Goal: Task Accomplishment & Management: Use online tool/utility

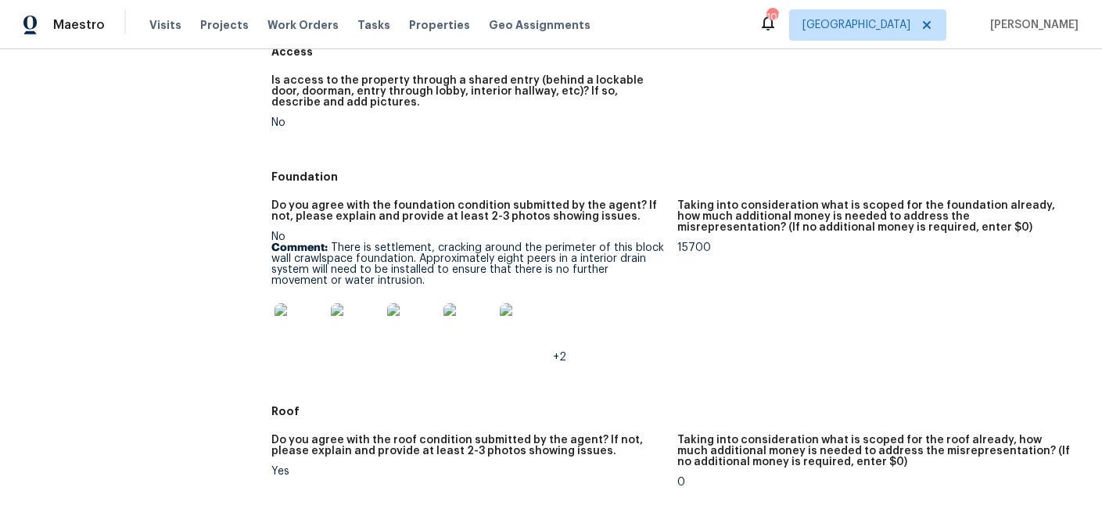
scroll to position [335, 0]
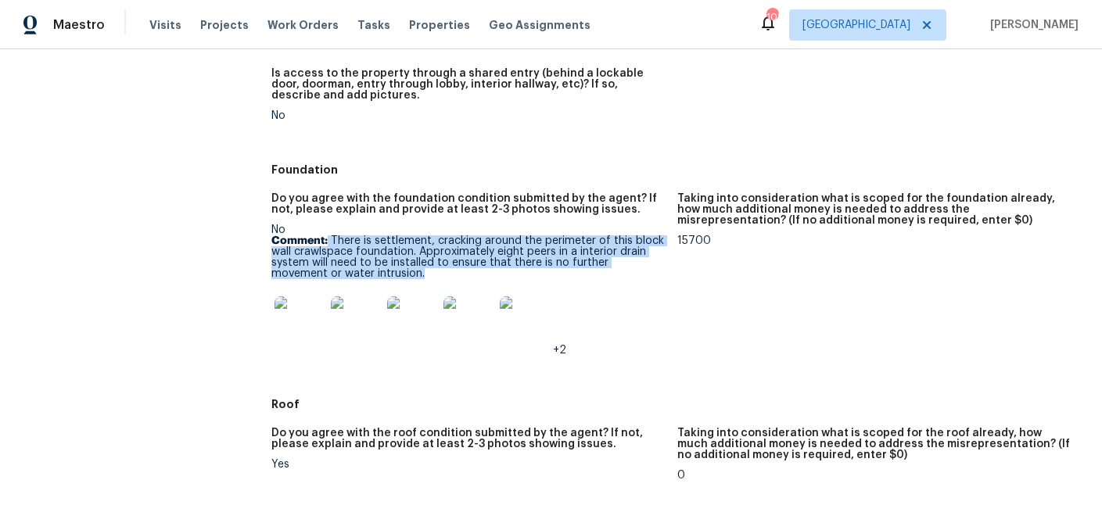
drag, startPoint x: 398, startPoint y: 273, endPoint x: 328, endPoint y: 238, distance: 77.6
click at [328, 238] on p "Comment: There is settlement, cracking around the perimeter of this block wall …" at bounding box center [467, 257] width 393 height 44
copy p "There is settlement, cracking around the perimeter of this block wall crawlspac…"
click at [292, 332] on img at bounding box center [299, 321] width 50 height 50
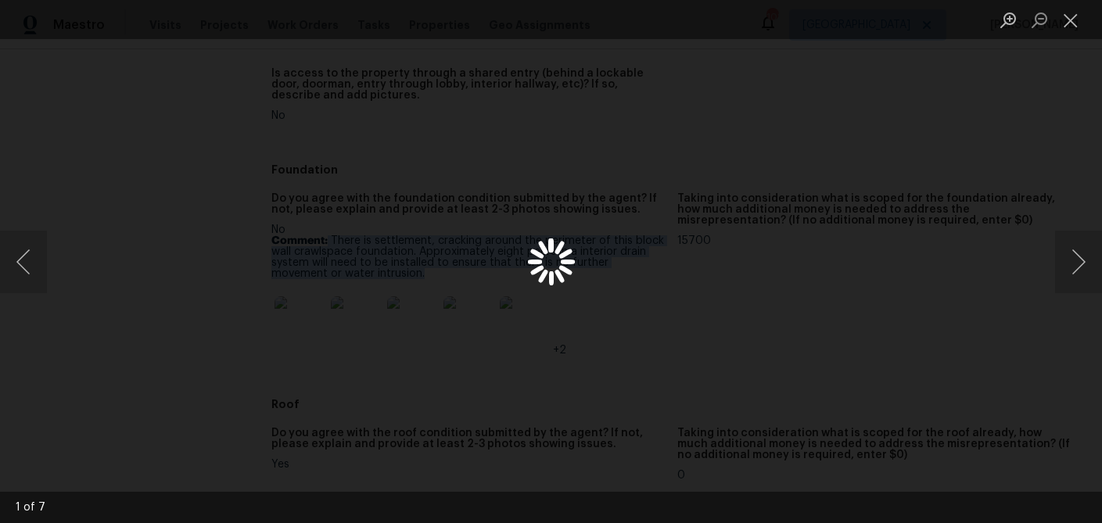
click at [292, 332] on div "Lightbox" at bounding box center [551, 261] width 1102 height 523
click at [1073, 261] on button "Next image" at bounding box center [1078, 262] width 47 height 63
click at [1072, 261] on button "Next image" at bounding box center [1078, 262] width 47 height 63
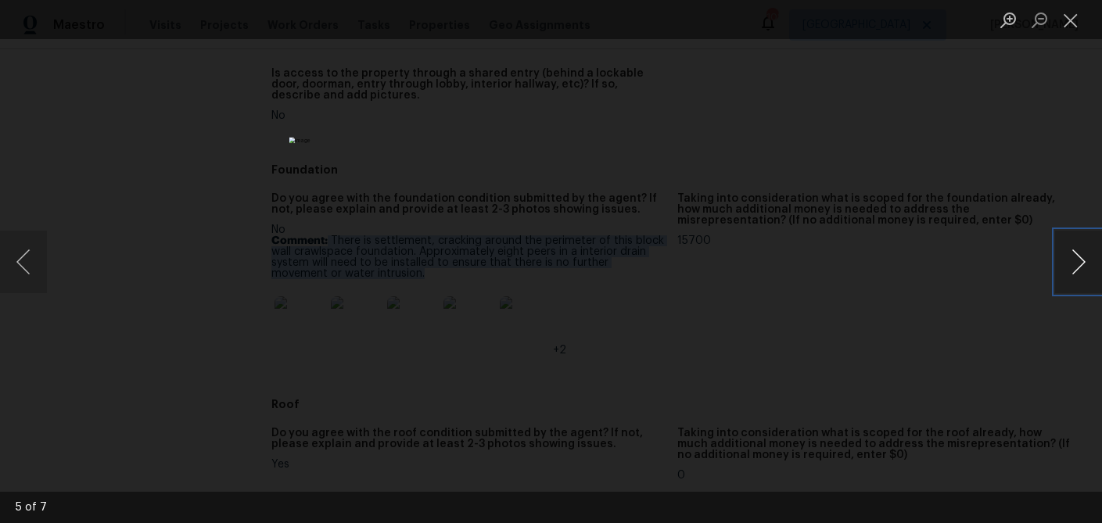
click at [1072, 261] on button "Next image" at bounding box center [1078, 262] width 47 height 63
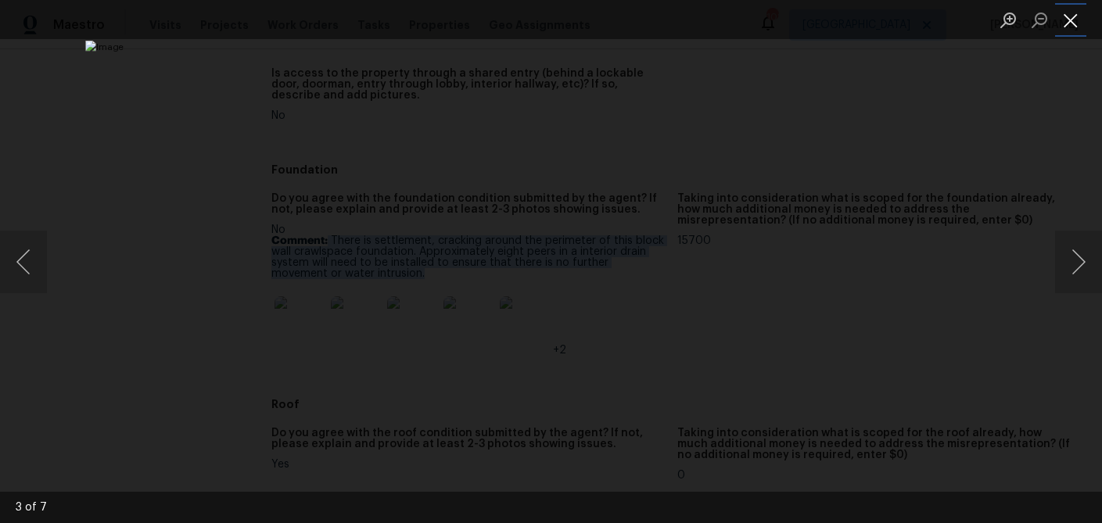
click at [1078, 27] on button "Close lightbox" at bounding box center [1070, 19] width 31 height 27
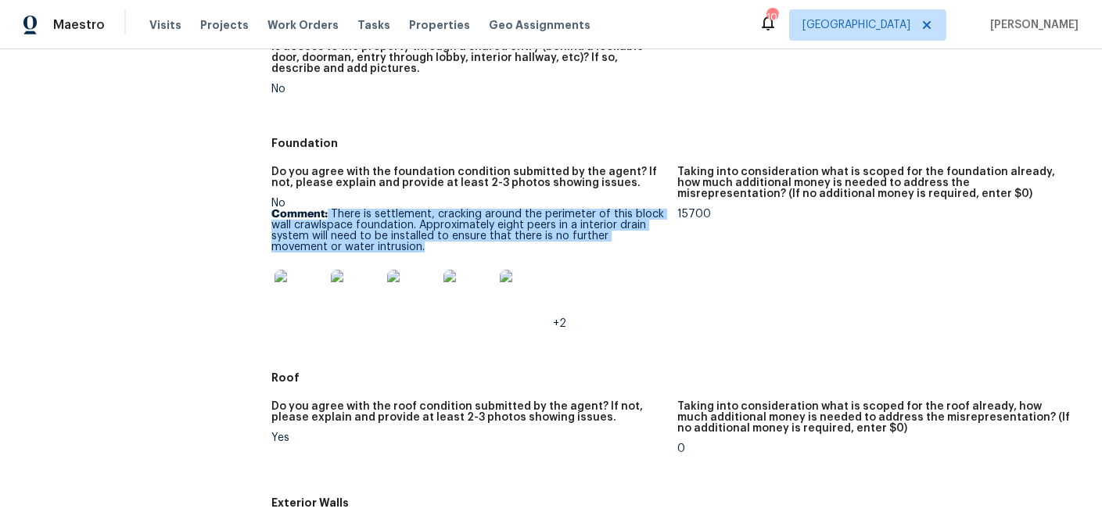
scroll to position [0, 0]
